Goal: Task Accomplishment & Management: Complete application form

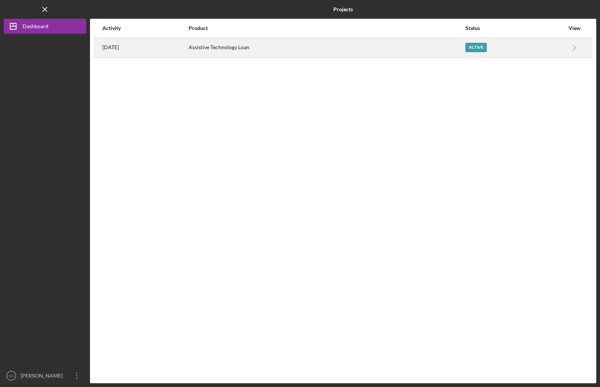
click at [484, 49] on div "Active" at bounding box center [476, 47] width 21 height 9
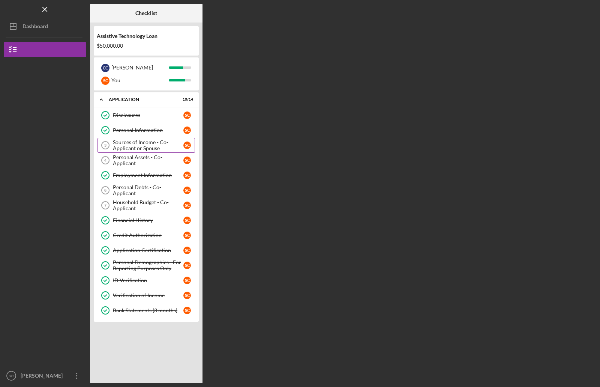
click at [130, 143] on div "Sources of Income - Co-Applicant or Spouse" at bounding box center [148, 145] width 71 height 12
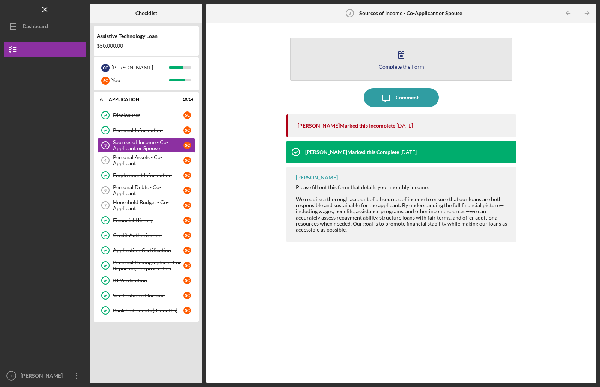
click at [401, 54] on icon "button" at bounding box center [401, 54] width 19 height 19
click at [401, 53] on icon "button" at bounding box center [401, 54] width 19 height 19
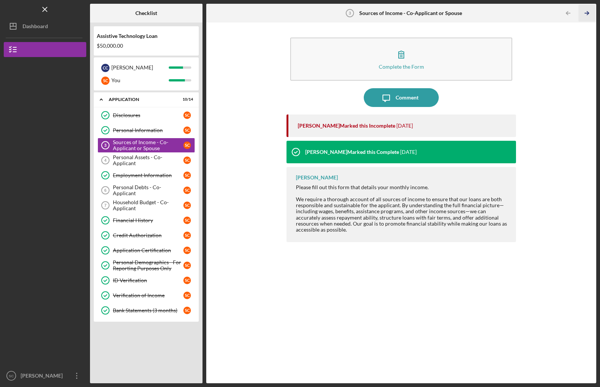
click at [586, 13] on line "button" at bounding box center [587, 13] width 4 height 0
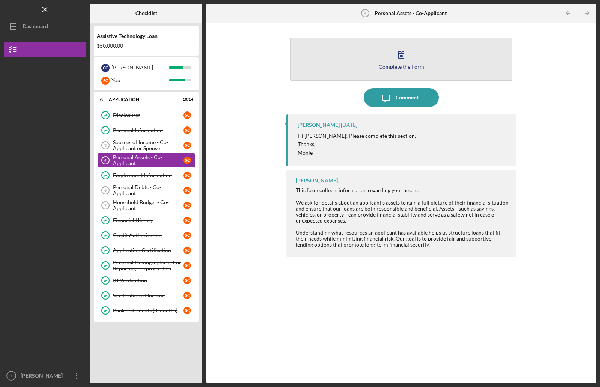
click at [400, 56] on icon "button" at bounding box center [401, 54] width 19 height 19
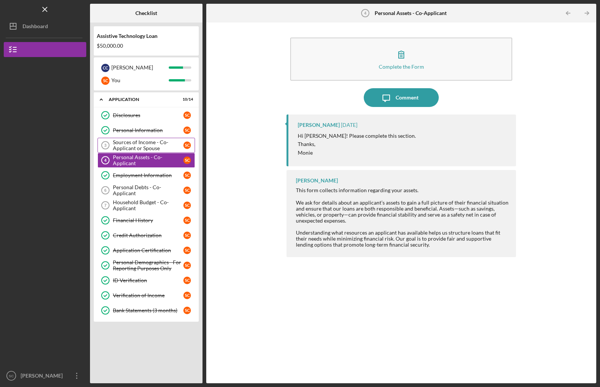
click at [108, 145] on icon "Sources of Income - Co-Applicant or Spouse 3" at bounding box center [105, 145] width 19 height 19
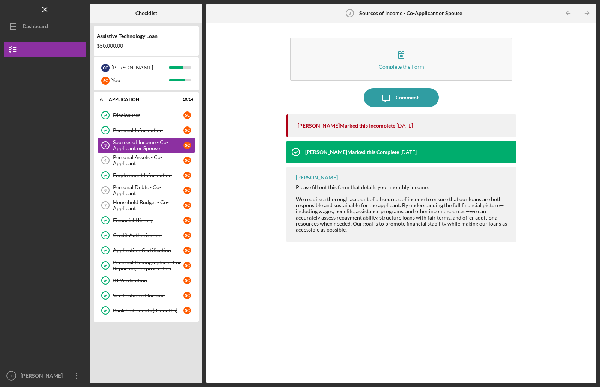
click at [106, 142] on icon "Sources of Income - Co-Applicant or Spouse 3" at bounding box center [105, 145] width 19 height 19
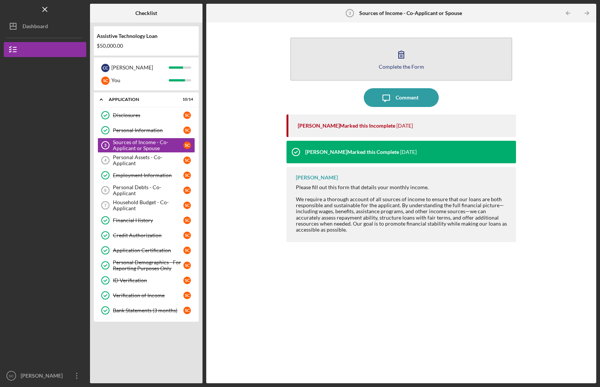
click at [401, 55] on icon "button" at bounding box center [401, 54] width 5 height 7
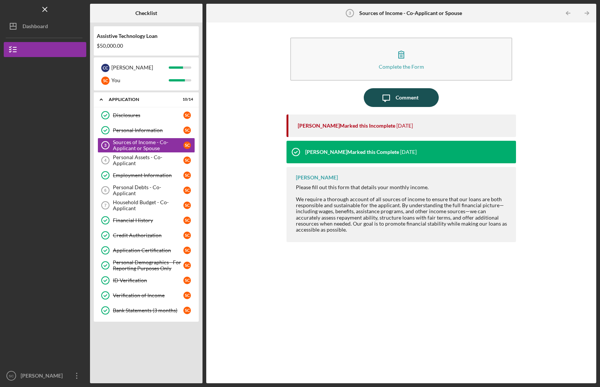
click at [404, 98] on div "Comment" at bounding box center [407, 97] width 23 height 19
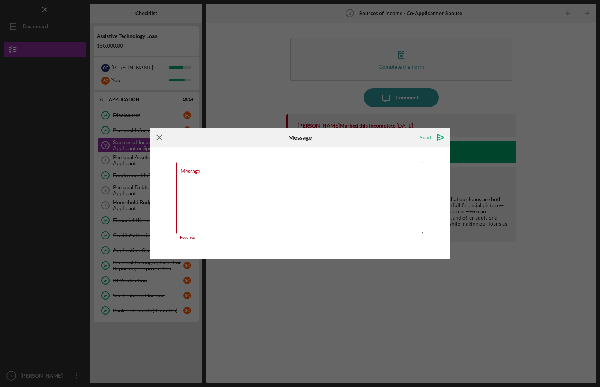
click at [158, 139] on icon "Icon/Menu Close" at bounding box center [159, 137] width 19 height 19
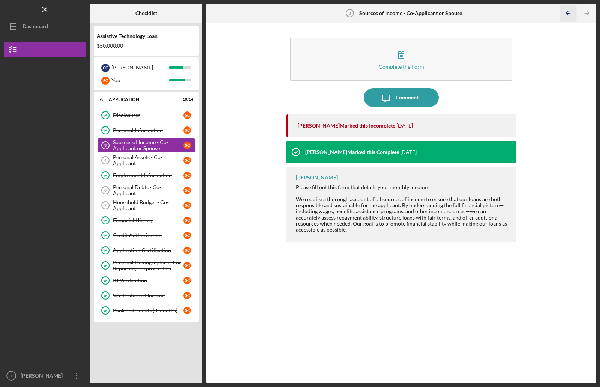
click at [569, 17] on icon "Icon/Table Pagination Arrow" at bounding box center [568, 13] width 17 height 17
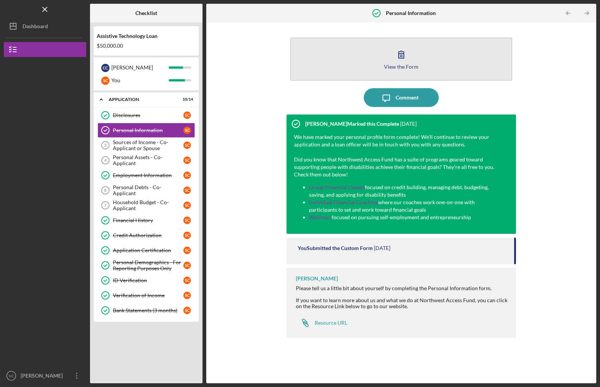
click at [401, 53] on icon "button" at bounding box center [401, 54] width 19 height 19
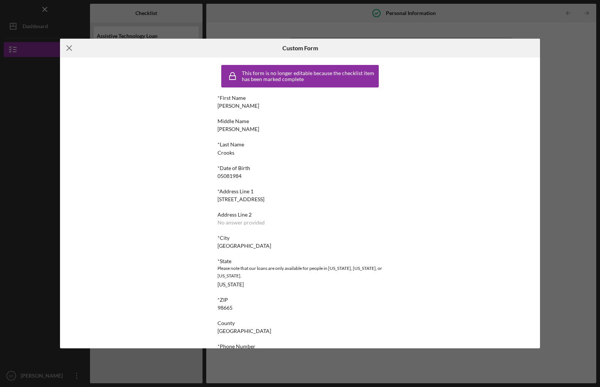
click at [68, 50] on line at bounding box center [69, 48] width 5 height 5
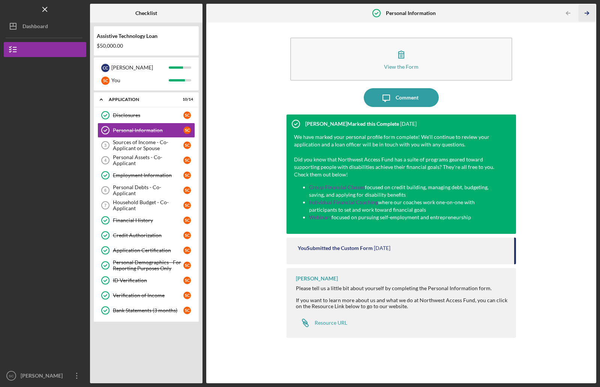
click at [589, 12] on icon "Icon/Table Pagination Arrow" at bounding box center [587, 13] width 17 height 17
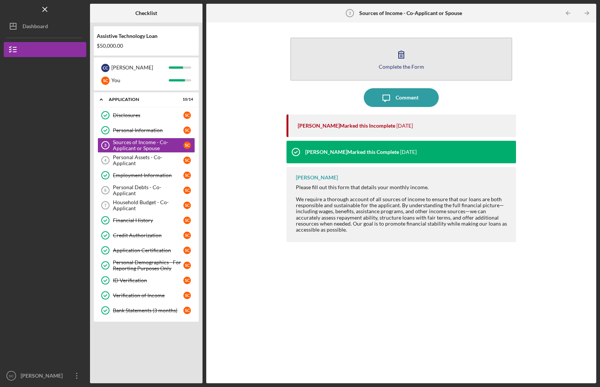
click at [398, 56] on icon "button" at bounding box center [401, 54] width 19 height 19
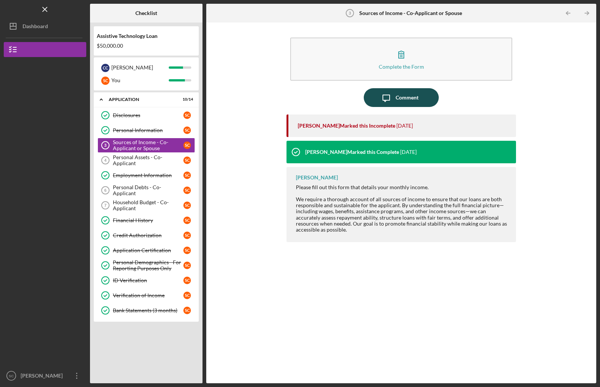
click at [403, 98] on div "Comment" at bounding box center [407, 97] width 23 height 19
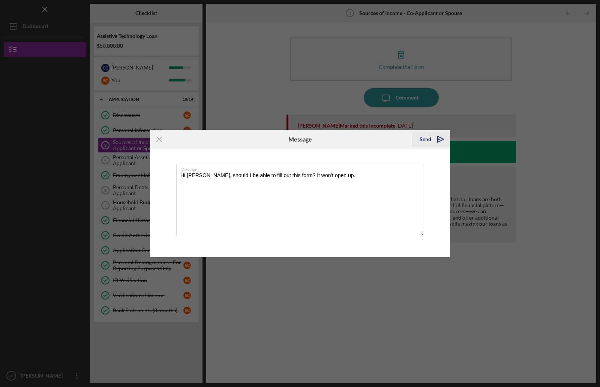
type textarea "Hi [PERSON_NAME], should I be able to fill out this form? It won't open up."
click at [439, 140] on icon "Icon/icon-invite-send" at bounding box center [441, 139] width 19 height 19
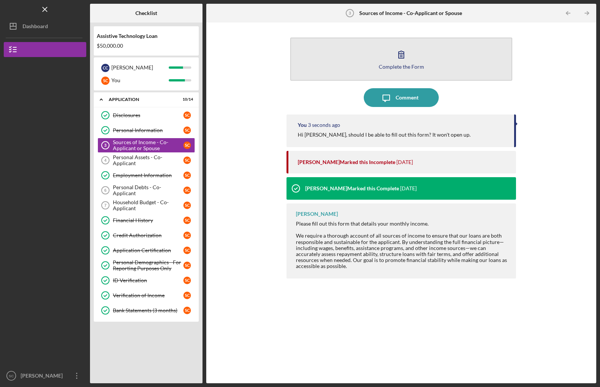
click at [400, 54] on icon "button" at bounding box center [401, 54] width 19 height 19
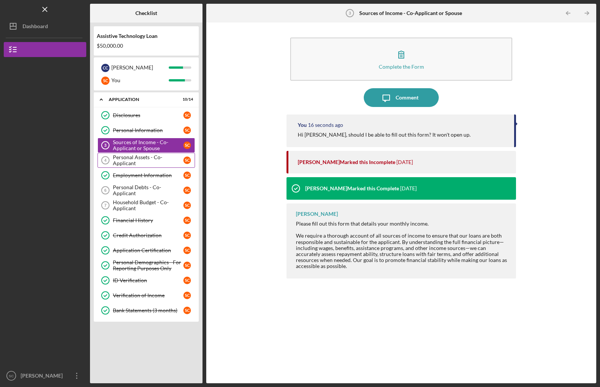
click at [114, 159] on div "Personal Assets - Co-Applicant" at bounding box center [148, 160] width 71 height 12
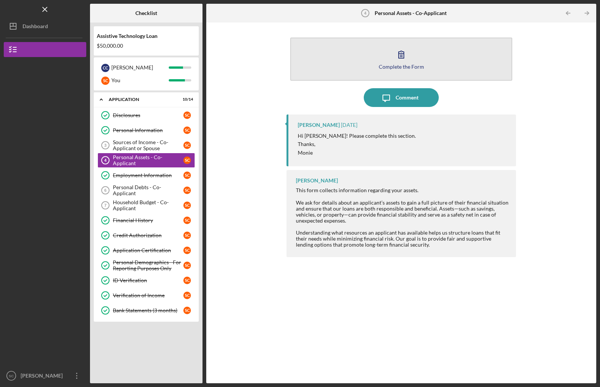
click at [400, 56] on icon "button" at bounding box center [401, 54] width 19 height 19
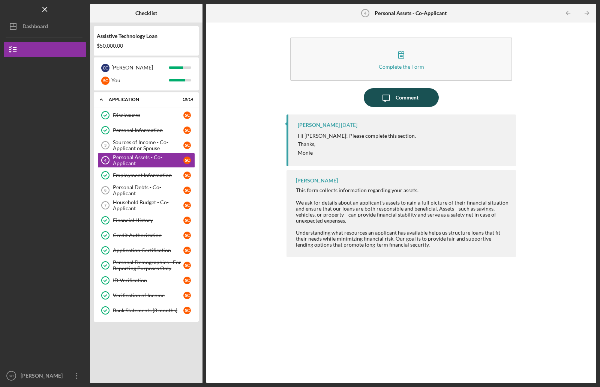
click at [402, 103] on div "Comment" at bounding box center [407, 97] width 23 height 19
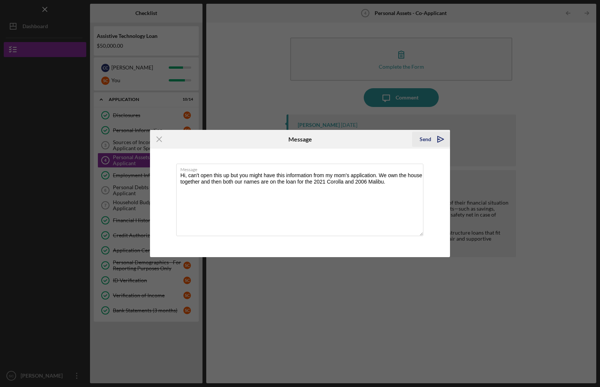
type textarea "Hi, can't open this up but you might have this information from my mom's applic…"
click at [439, 138] on icon "Icon/icon-invite-send" at bounding box center [441, 139] width 19 height 19
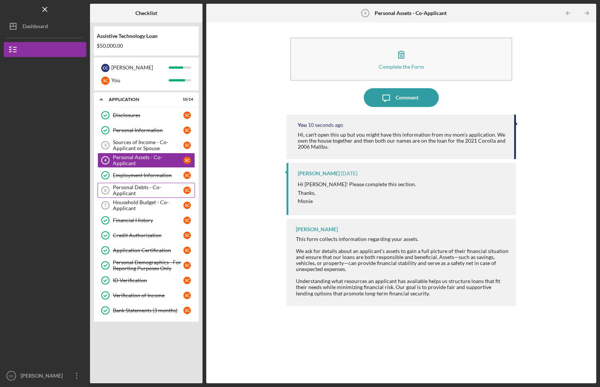
click at [153, 189] on div "Personal Debts - Co-Applicant" at bounding box center [148, 190] width 71 height 12
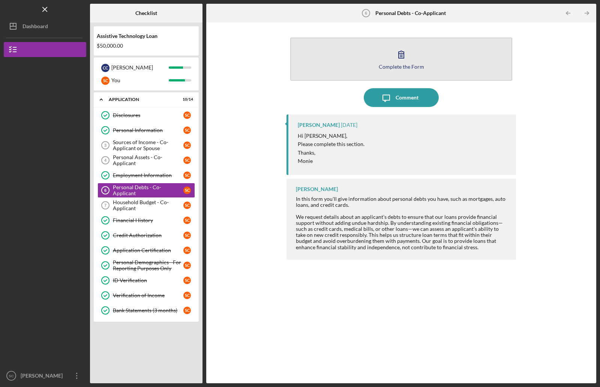
click at [403, 51] on icon "button" at bounding box center [401, 54] width 19 height 19
click at [402, 55] on icon "button" at bounding box center [401, 54] width 19 height 19
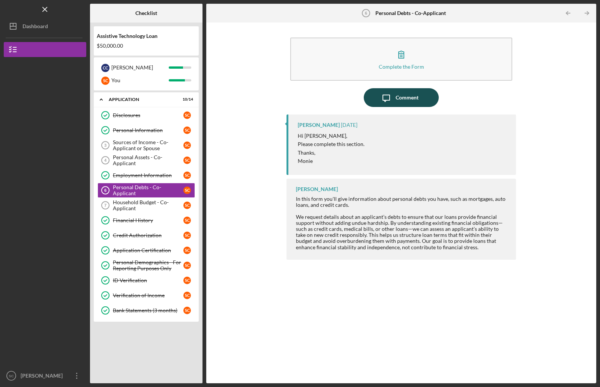
click at [405, 99] on div "Comment" at bounding box center [407, 97] width 23 height 19
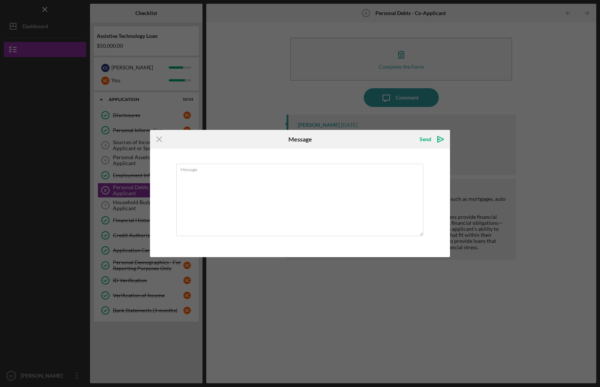
type textarea "S"
type textarea "This won't open for me."
click at [438, 140] on polygon "submit" at bounding box center [439, 139] width 2 height 1
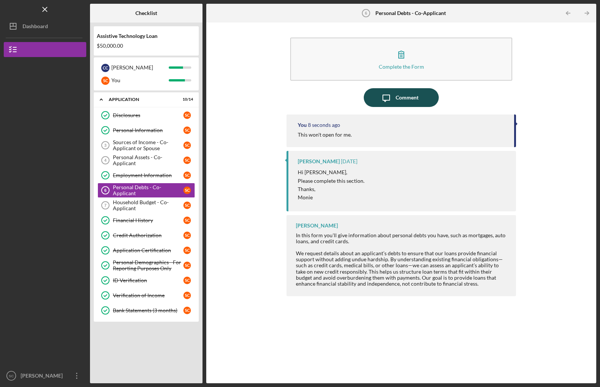
click at [388, 97] on icon "Icon/Message" at bounding box center [386, 97] width 19 height 19
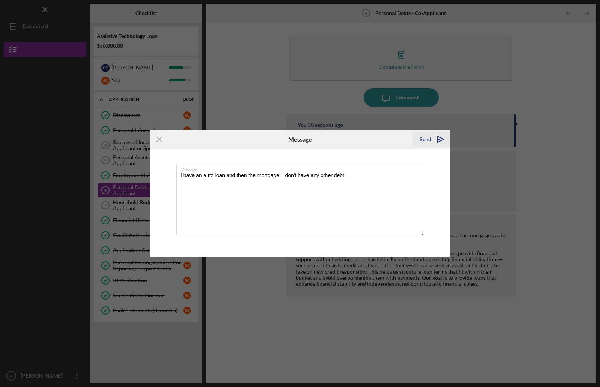
type textarea "I have an auto loan and then the mortgage. I don't have any other debt."
click at [438, 138] on icon "Icon/icon-invite-send" at bounding box center [441, 139] width 19 height 19
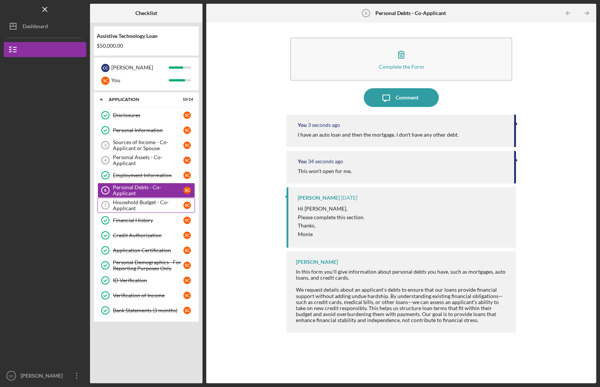
click at [134, 202] on div "Household Budget - Co-Applicant" at bounding box center [148, 205] width 71 height 12
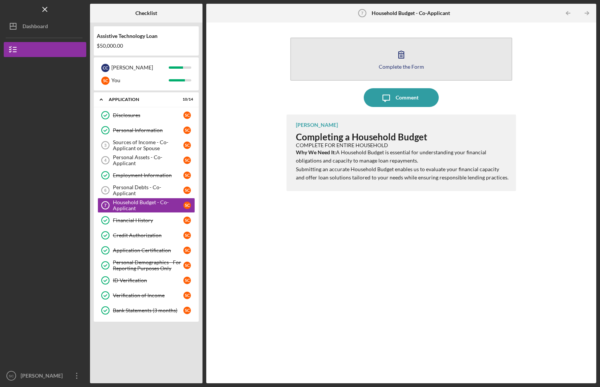
click at [402, 54] on icon "button" at bounding box center [401, 54] width 5 height 7
click at [400, 54] on icon "button" at bounding box center [401, 54] width 5 height 7
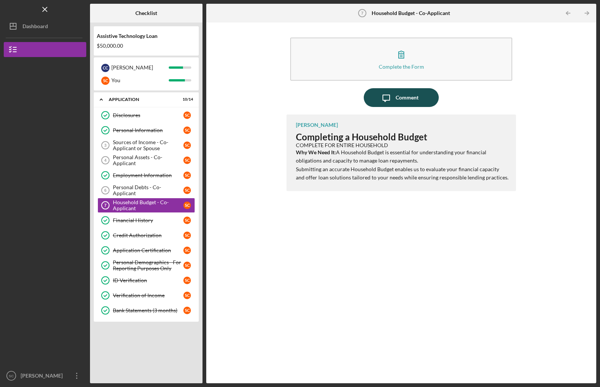
click at [390, 98] on icon "Icon/Message" at bounding box center [386, 97] width 19 height 19
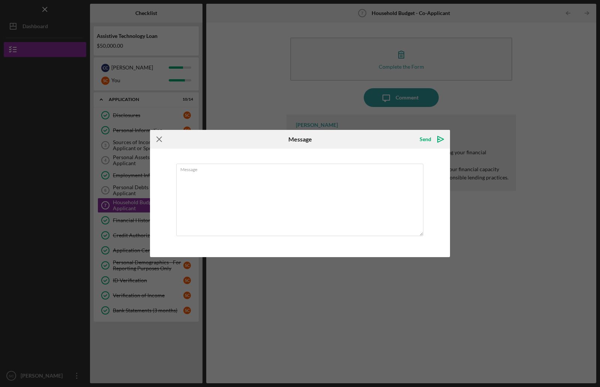
click at [159, 139] on icon "Icon/Menu Close" at bounding box center [159, 139] width 19 height 19
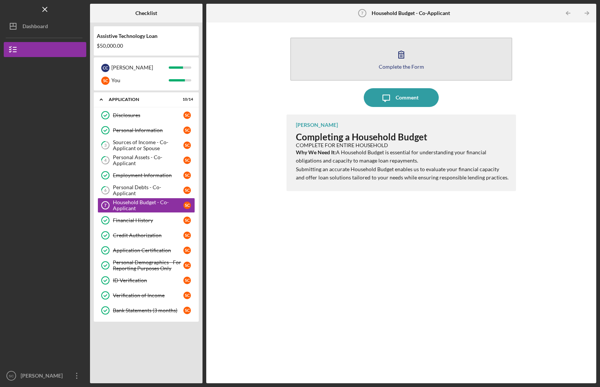
click at [400, 54] on icon "button" at bounding box center [401, 54] width 5 height 7
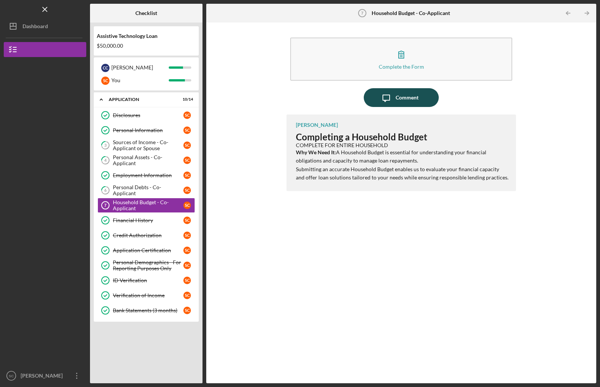
click at [387, 99] on icon "Icon/Message" at bounding box center [386, 97] width 19 height 19
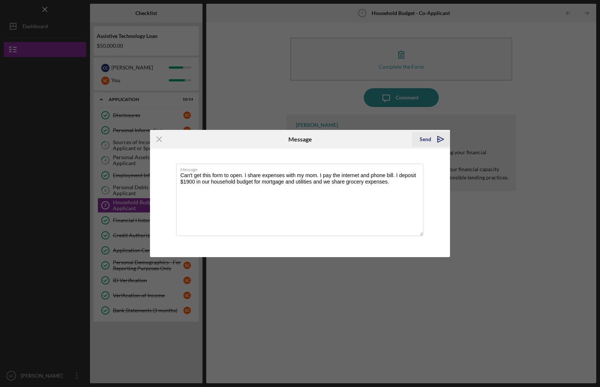
type textarea "Can't get this form to open. I share expenses with my mom. I pay the internet a…"
click at [439, 138] on icon "Icon/icon-invite-send" at bounding box center [441, 139] width 19 height 19
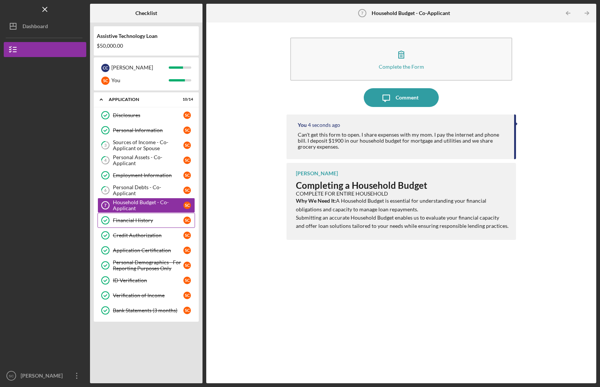
click at [143, 221] on div "Financial History" at bounding box center [148, 220] width 71 height 6
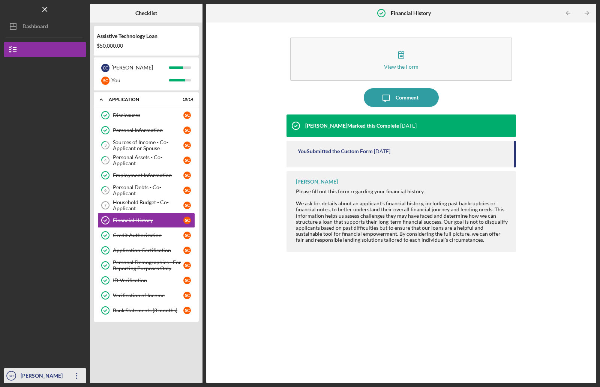
click at [31, 375] on div "[PERSON_NAME]" at bounding box center [43, 376] width 49 height 17
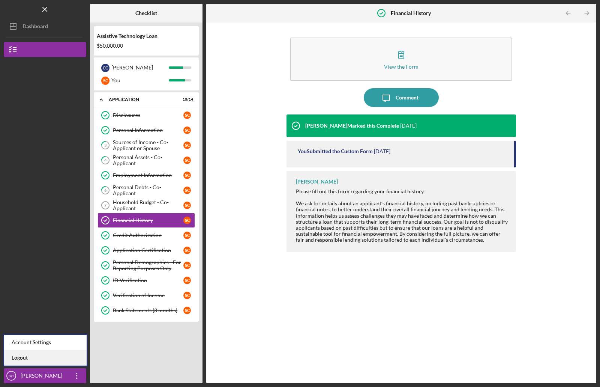
click at [24, 356] on link "Logout" at bounding box center [45, 357] width 83 height 15
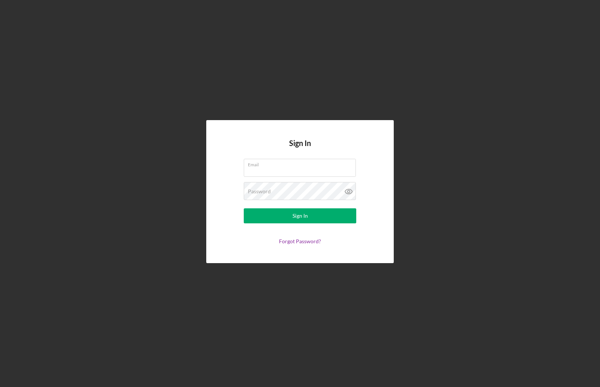
type input "sethk.crooks@gmail.com"
